Goal: Complete application form

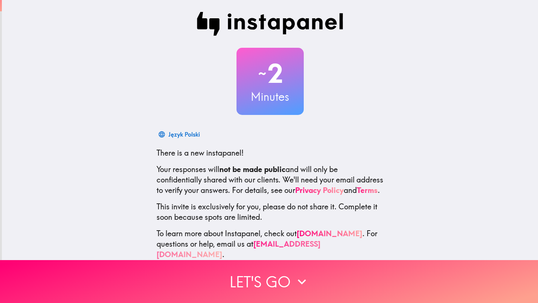
scroll to position [12, 0]
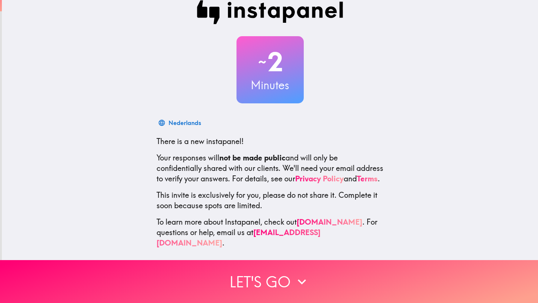
click at [261, 259] on div "~ 2 Minutes Nederlands There is a new instapanel! Your responses will not be ma…" at bounding box center [270, 124] width 536 height 272
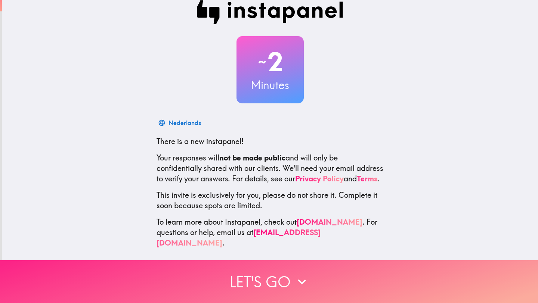
click at [256, 275] on button "Let's go" at bounding box center [269, 281] width 538 height 43
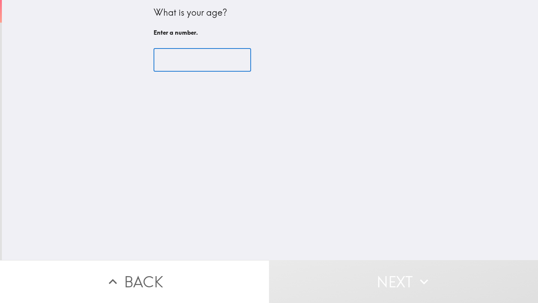
click at [187, 50] on input "number" at bounding box center [201, 60] width 97 height 23
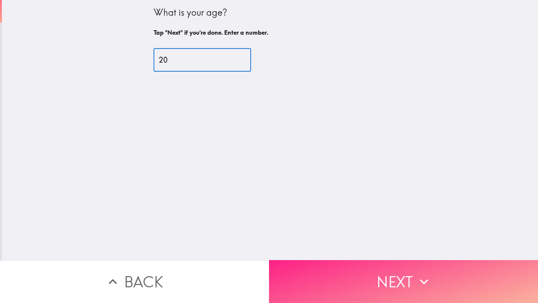
type input "20"
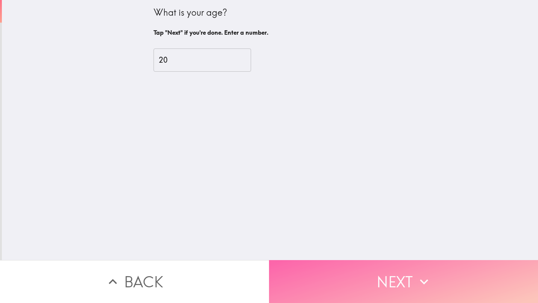
click at [334, 273] on button "Next" at bounding box center [403, 281] width 269 height 43
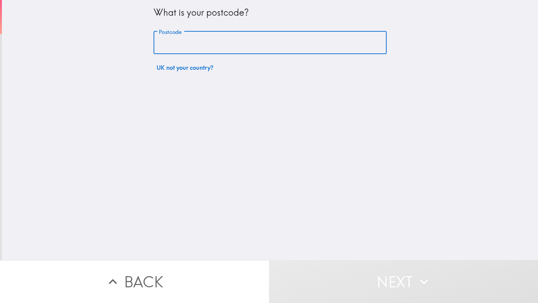
click at [203, 43] on input "Postcode" at bounding box center [269, 42] width 233 height 23
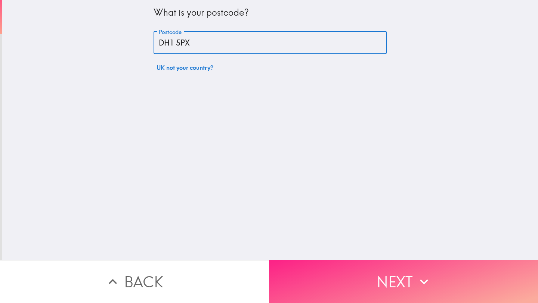
type input "DH1 5PX"
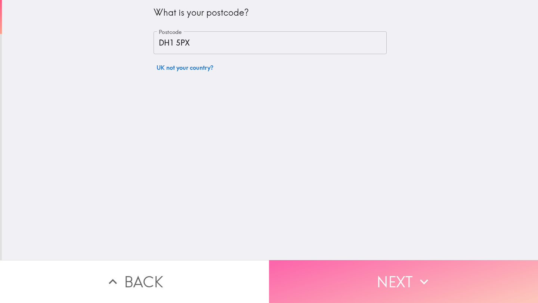
click at [339, 267] on button "Next" at bounding box center [403, 281] width 269 height 43
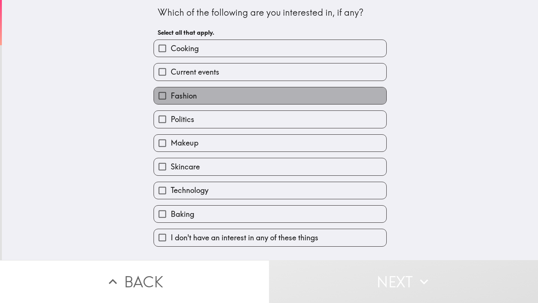
click at [238, 101] on label "Fashion" at bounding box center [270, 95] width 232 height 17
click at [171, 101] on input "Fashion" at bounding box center [162, 95] width 17 height 17
checkbox input "true"
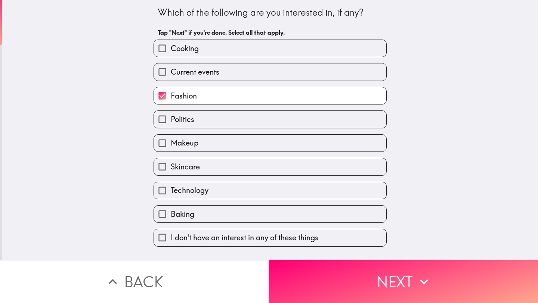
click at [236, 54] on label "Cooking" at bounding box center [270, 48] width 232 height 17
click at [171, 54] on input "Cooking" at bounding box center [162, 48] width 17 height 17
checkbox input "true"
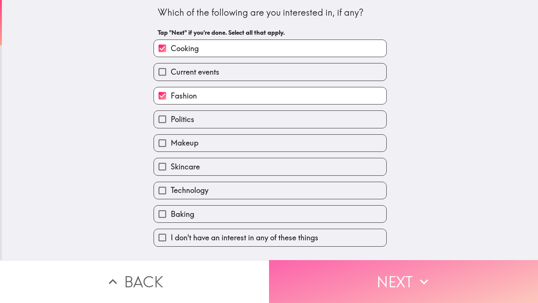
click at [313, 275] on button "Next" at bounding box center [403, 281] width 269 height 43
